Goal: Task Accomplishment & Management: Complete application form

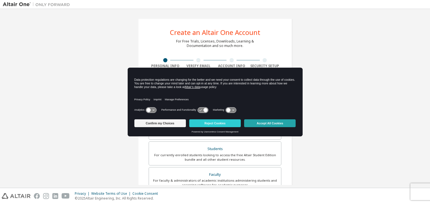
click at [265, 122] on button "Accept All Cookies" at bounding box center [270, 124] width 52 height 8
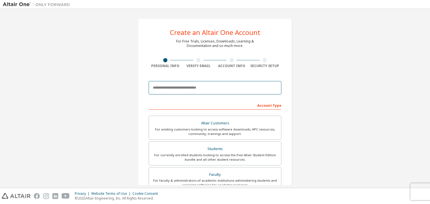
click at [197, 86] on input "email" at bounding box center [215, 87] width 133 height 13
type input "**********"
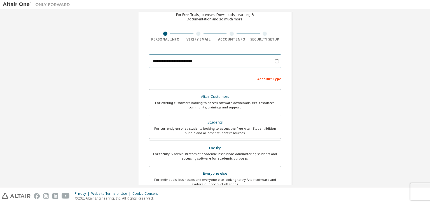
scroll to position [28, 0]
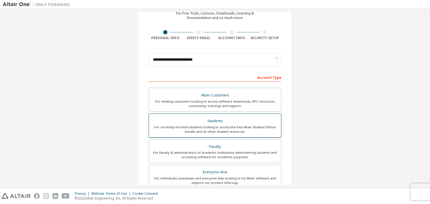
click at [223, 119] on div "Students" at bounding box center [214, 121] width 125 height 8
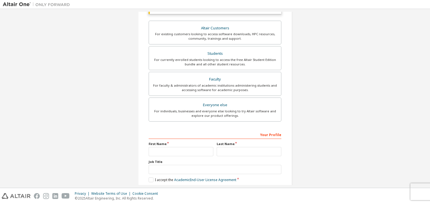
scroll to position [112, 0]
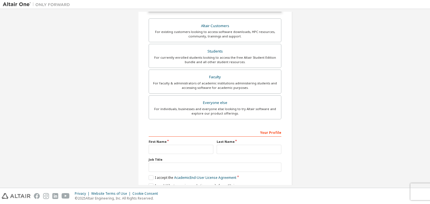
click at [165, 158] on div "Job Title" at bounding box center [215, 165] width 133 height 15
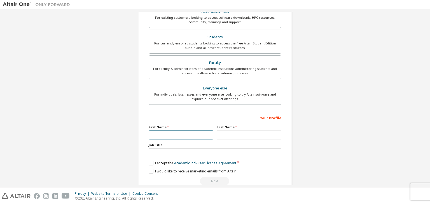
click at [166, 137] on input "text" at bounding box center [181, 134] width 65 height 9
type input "******"
click at [223, 134] on input "text" at bounding box center [249, 134] width 65 height 9
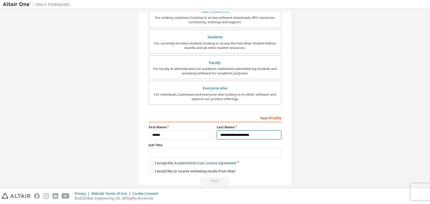
type input "**********"
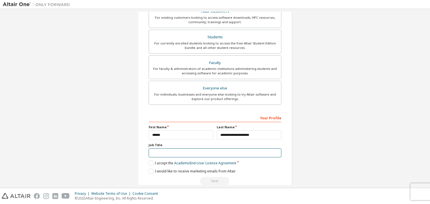
drag, startPoint x: 204, startPoint y: 153, endPoint x: 202, endPoint y: 148, distance: 6.0
click at [205, 150] on input "text" at bounding box center [215, 153] width 133 height 9
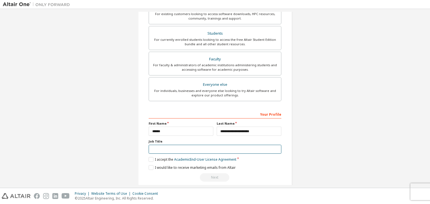
scroll to position [122, 0]
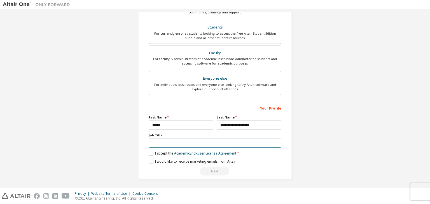
click at [184, 145] on input "text" at bounding box center [215, 143] width 133 height 9
type input "*******"
click at [149, 154] on label "I accept the Academic End-User License Agreement" at bounding box center [193, 153] width 88 height 5
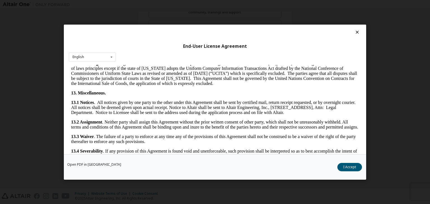
scroll to position [935, 0]
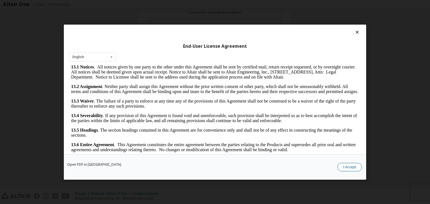
click at [353, 168] on button "I Accept" at bounding box center [349, 167] width 25 height 8
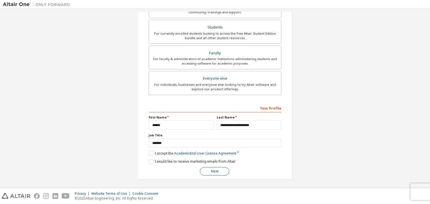
click at [210, 172] on button "Next" at bounding box center [214, 171] width 29 height 8
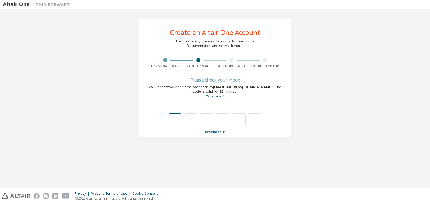
type input "*"
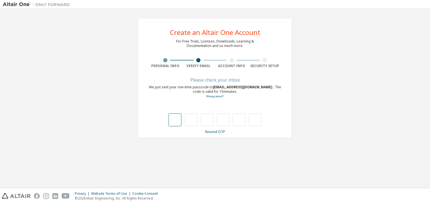
type input "*"
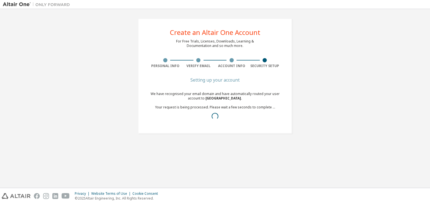
drag, startPoint x: 222, startPoint y: 99, endPoint x: 197, endPoint y: 121, distance: 32.9
click at [197, 121] on div "We have recognised your email domain and have automatically routed your user ac…" at bounding box center [215, 107] width 133 height 31
